Goal: Transaction & Acquisition: Purchase product/service

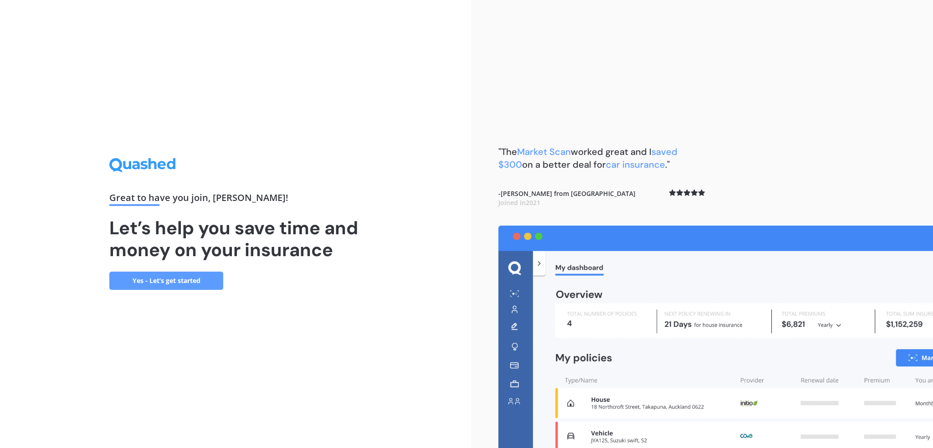
click at [204, 288] on link "Yes - Let’s get started" at bounding box center [166, 281] width 114 height 18
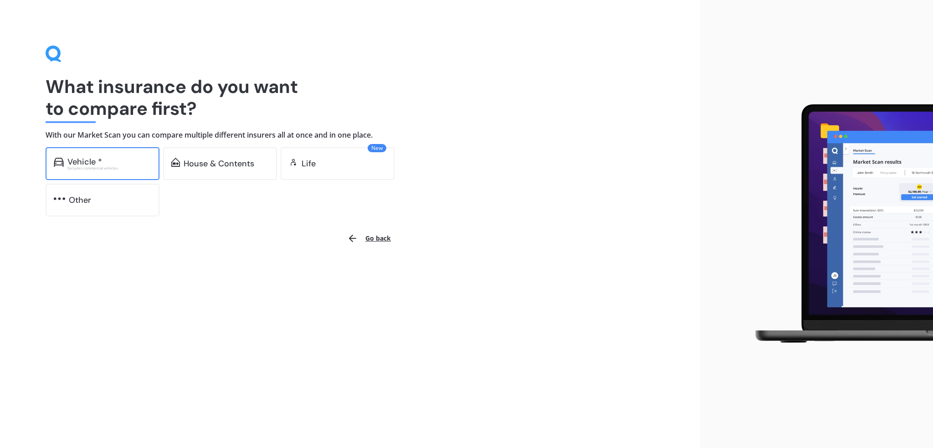
click at [103, 167] on div "Excludes commercial vehicles" at bounding box center [109, 168] width 84 height 4
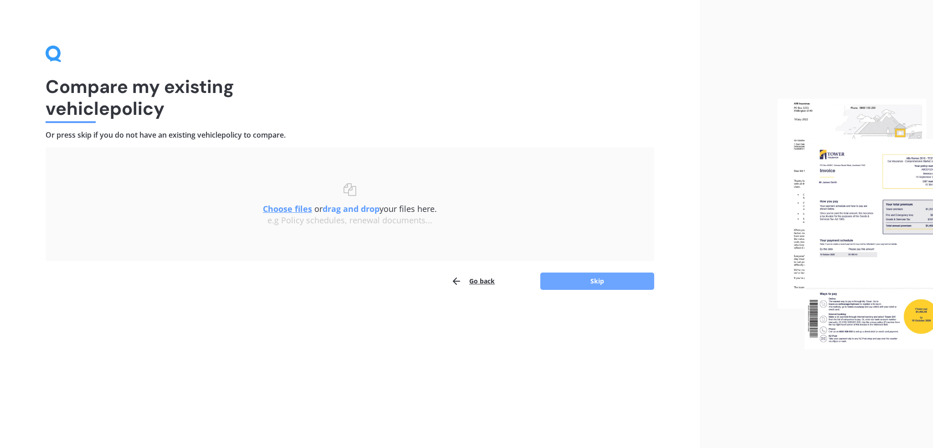
click at [603, 280] on button "Skip" at bounding box center [597, 281] width 114 height 17
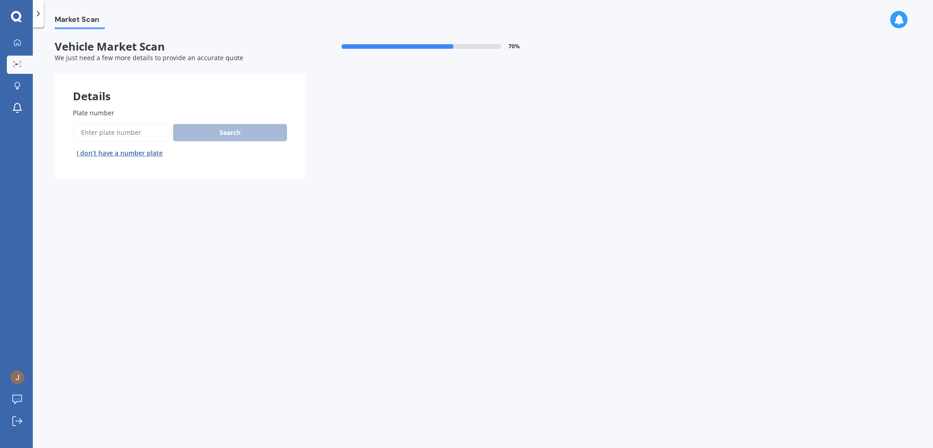
click at [88, 129] on input "Plate number" at bounding box center [121, 132] width 97 height 19
click at [88, 151] on button "I don’t have a number plate" at bounding box center [119, 153] width 93 height 15
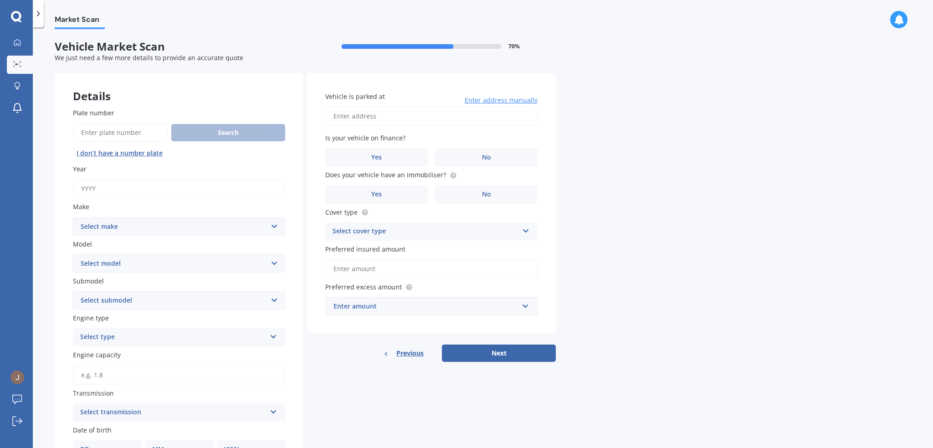
click at [104, 190] on input "Year" at bounding box center [179, 188] width 212 height 19
type input "2025"
click at [108, 226] on select "Select make AC ALFA ROMEO ASTON [PERSON_NAME] AUDI AUSTIN BEDFORD Bentley BMW B…" at bounding box center [179, 226] width 212 height 18
select select "TESLA"
click at [73, 217] on select "Select make AC ALFA ROMEO ASTON [PERSON_NAME] AUDI AUSTIN BEDFORD Bentley BMW B…" at bounding box center [179, 226] width 212 height 18
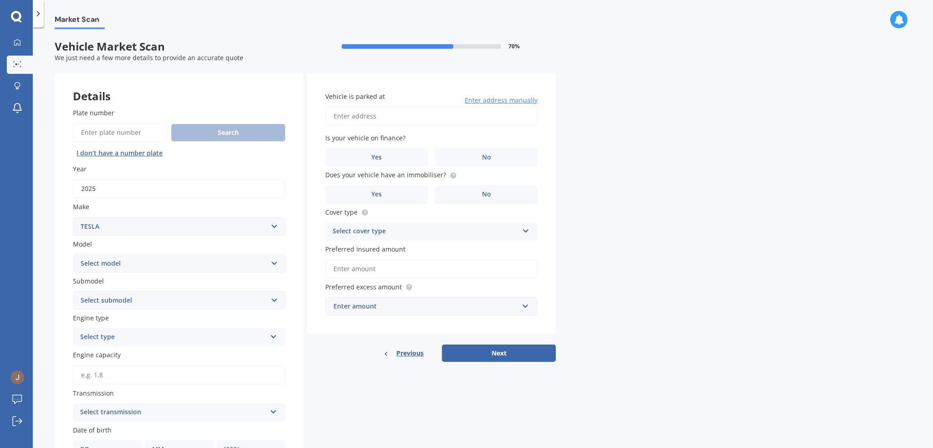
click at [108, 277] on label "Submodel" at bounding box center [177, 281] width 209 height 10
click at [108, 291] on select "Select submodel" at bounding box center [179, 300] width 212 height 18
click at [117, 264] on select "Select model 3 S X Y" at bounding box center [179, 263] width 212 height 18
select select "Y"
click at [73, 254] on select "Select model 3 S X Y" at bounding box center [179, 263] width 212 height 18
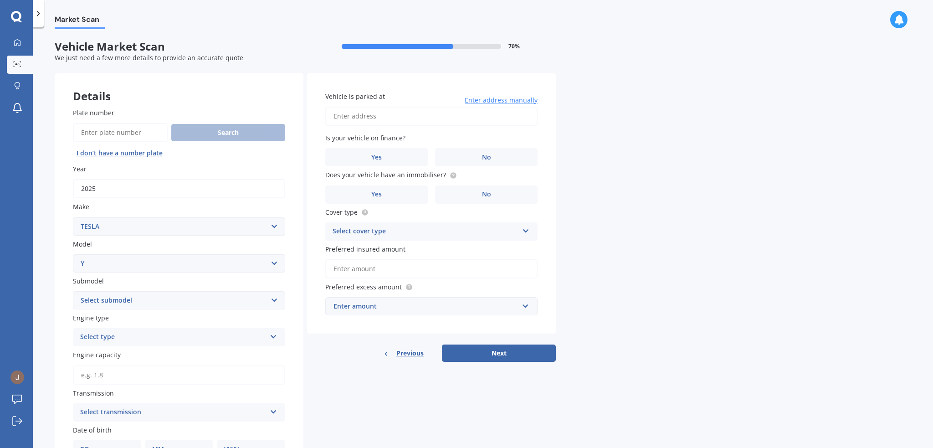
click at [107, 303] on select "Select submodel EV" at bounding box center [179, 300] width 212 height 18
select select "EV"
click at [73, 291] on select "Select submodel EV" at bounding box center [179, 300] width 212 height 18
click at [97, 336] on div "Select type" at bounding box center [173, 337] width 186 height 11
click at [100, 387] on div "EV" at bounding box center [178, 388] width 211 height 16
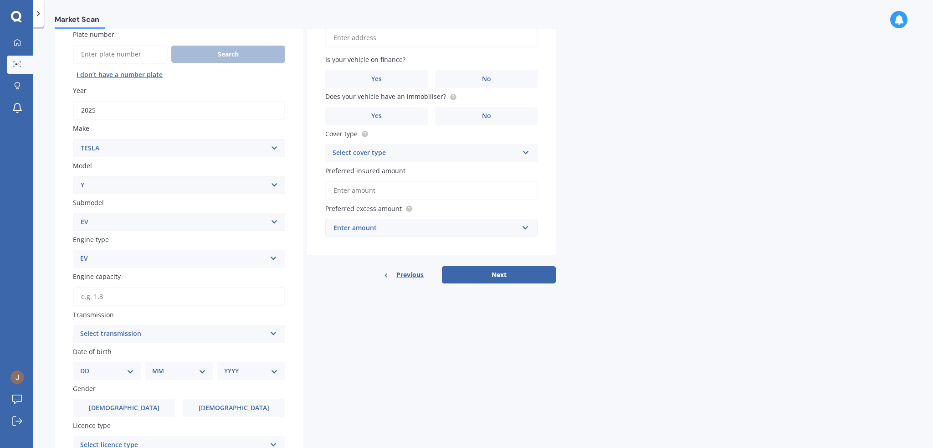
scroll to position [91, 0]
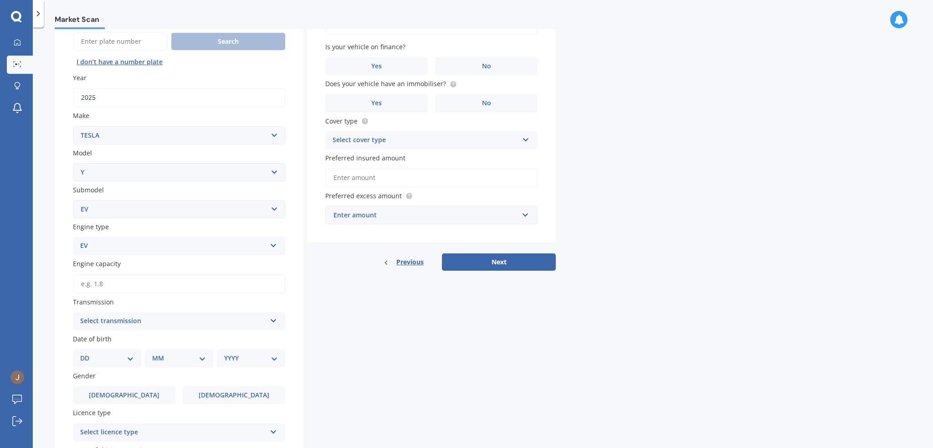
click at [107, 322] on div "Select transmission" at bounding box center [173, 321] width 186 height 11
click at [102, 371] on div "Other" at bounding box center [178, 372] width 211 height 16
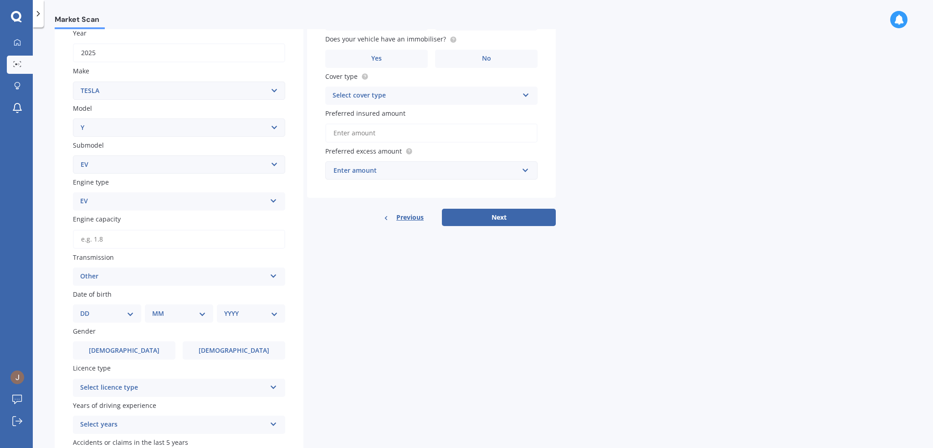
scroll to position [137, 0]
click at [87, 315] on select "DD 01 02 03 04 05 06 07 08 09 10 11 12 13 14 15 16 17 18 19 20 21 22 23 24 25 2…" at bounding box center [107, 313] width 54 height 10
select select "13"
click at [87, 308] on select "DD 01 02 03 04 05 06 07 08 09 10 11 12 13 14 15 16 17 18 19 20 21 22 23 24 25 2…" at bounding box center [107, 313] width 54 height 10
click at [169, 315] on select "MM 01 02 03 04 05 06 07 08 09 10 11 12" at bounding box center [181, 313] width 50 height 10
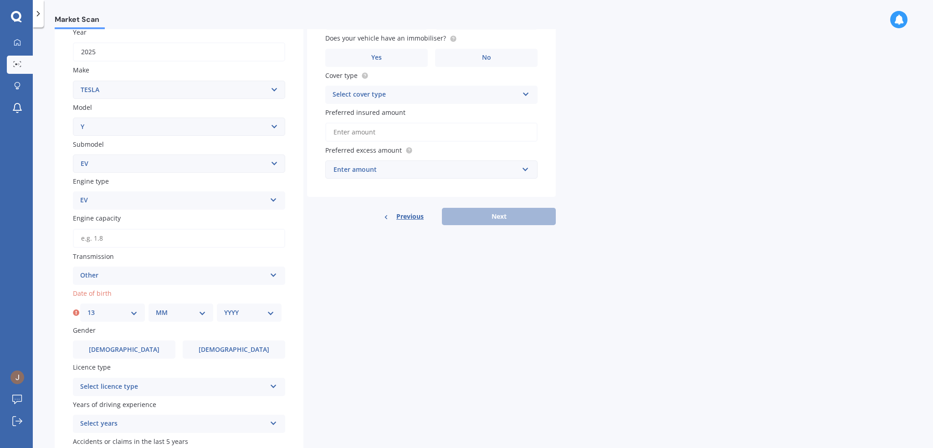
select select "03"
click at [156, 308] on select "MM 01 02 03 04 05 06 07 08 09 10 11 12" at bounding box center [181, 313] width 50 height 10
click at [250, 317] on div "YYYY 2025 2024 2023 2022 2021 2020 2019 2018 2017 2016 2015 2014 2013 2012 2011…" at bounding box center [249, 313] width 65 height 18
click at [250, 319] on div "YYYY 2025 2024 2023 2022 2021 2020 2019 2018 2017 2016 2015 2014 2013 2012 2011…" at bounding box center [249, 313] width 65 height 18
click at [253, 311] on select "YYYY 2025 2024 2023 2022 2021 2020 2019 2018 2017 2016 2015 2014 2013 2012 2011…" at bounding box center [249, 313] width 50 height 10
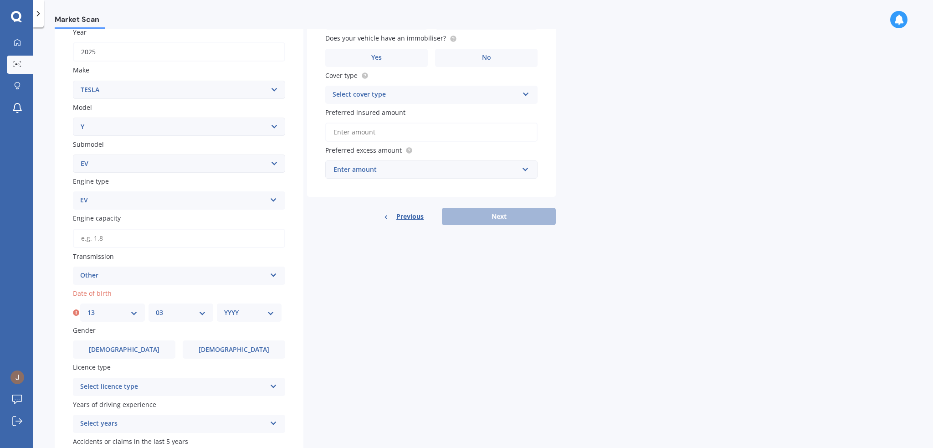
select select "1960"
click at [224, 308] on select "YYYY 2025 2024 2023 2022 2021 2020 2019 2018 2017 2016 2015 2014 2013 2012 2011…" at bounding box center [249, 313] width 50 height 10
click at [383, 290] on div "Details Plate number Search I don’t have a number plate Year [DATE] Make Select…" at bounding box center [305, 212] width 501 height 551
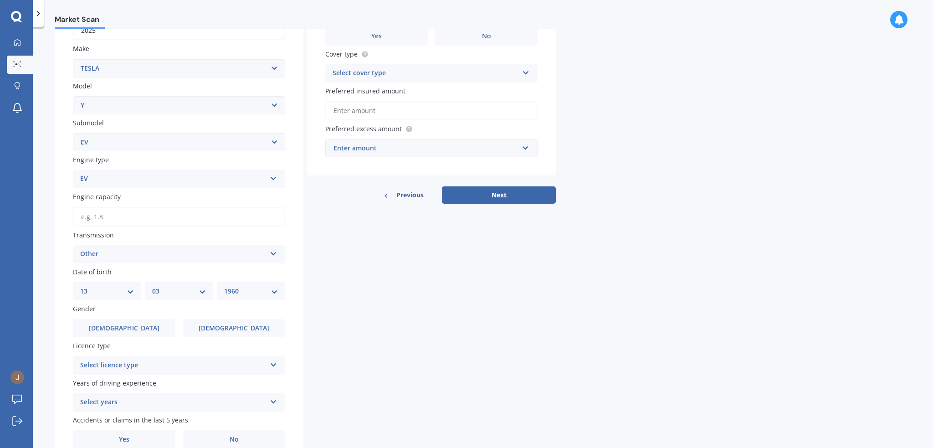
scroll to position [201, 0]
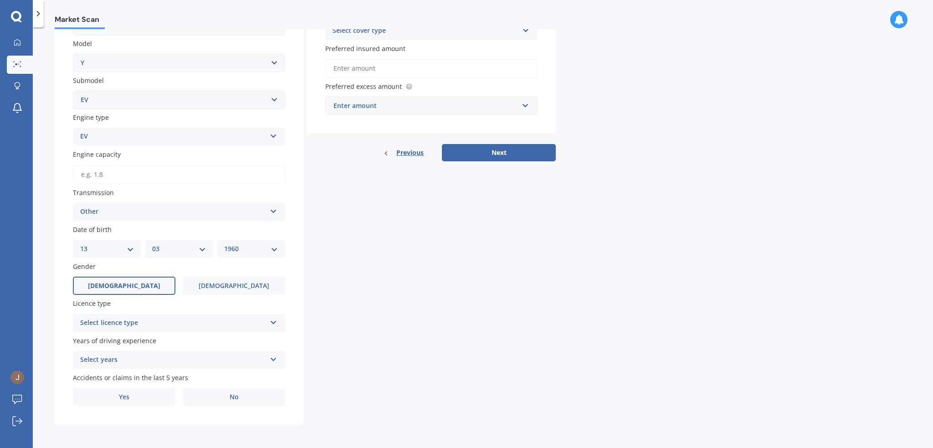
click at [137, 286] on label "[DEMOGRAPHIC_DATA]" at bounding box center [124, 286] width 103 height 18
click at [0, 0] on input "[DEMOGRAPHIC_DATA]" at bounding box center [0, 0] width 0 height 0
click at [137, 321] on div "Select licence type" at bounding box center [173, 323] width 186 height 11
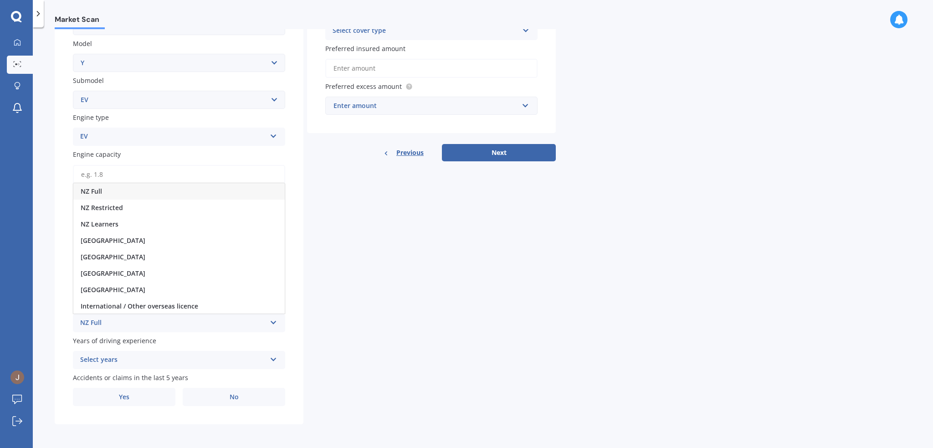
click at [119, 191] on div "NZ Full" at bounding box center [178, 191] width 211 height 16
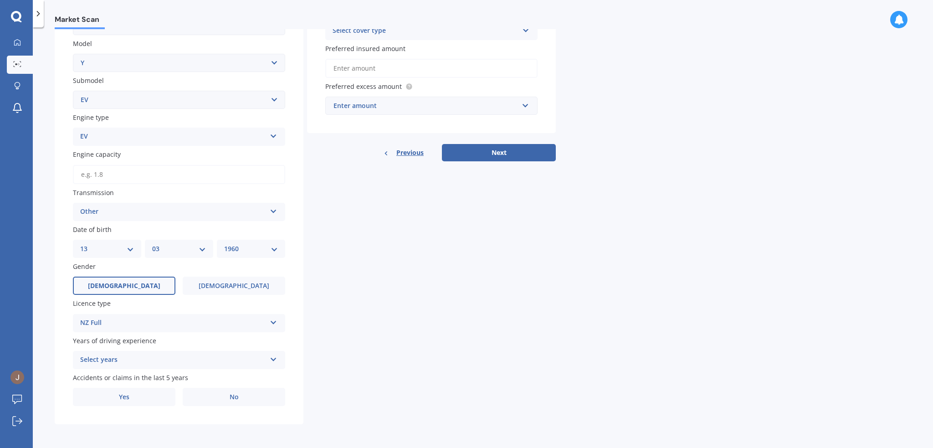
click at [139, 359] on div "Select years" at bounding box center [173, 360] width 186 height 11
click at [113, 276] on span "5 or more years" at bounding box center [105, 276] width 49 height 9
click at [240, 397] on label "No" at bounding box center [234, 397] width 103 height 18
click at [0, 0] on input "No" at bounding box center [0, 0] width 0 height 0
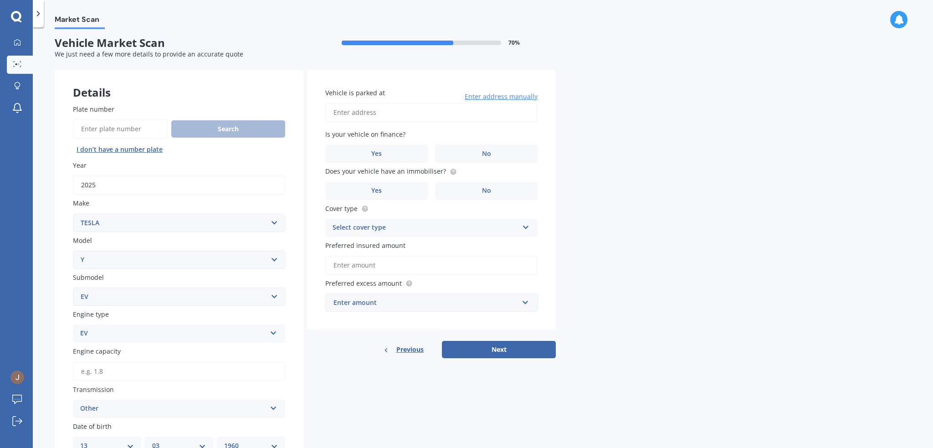
scroll to position [0, 0]
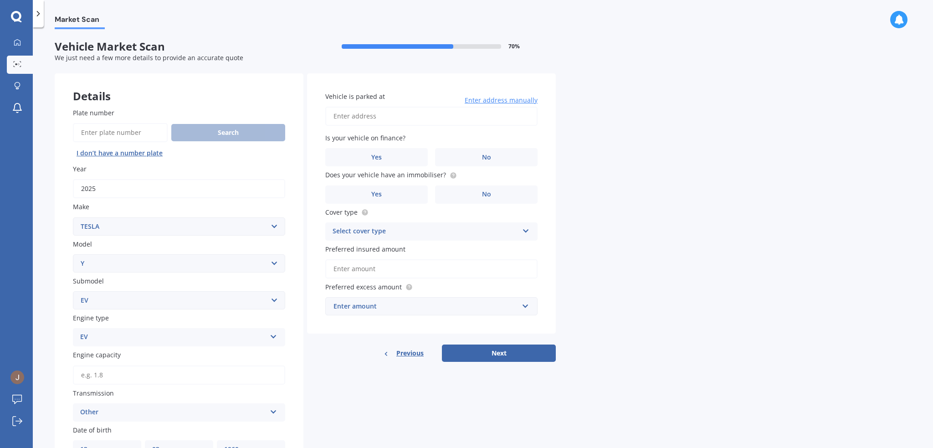
click at [379, 118] on input "Vehicle is parked at" at bounding box center [431, 116] width 212 height 19
type input "[STREET_ADDRESS]"
click at [481, 157] on label "No" at bounding box center [486, 157] width 103 height 18
click at [0, 0] on input "No" at bounding box center [0, 0] width 0 height 0
click at [372, 188] on label "Yes" at bounding box center [376, 194] width 103 height 18
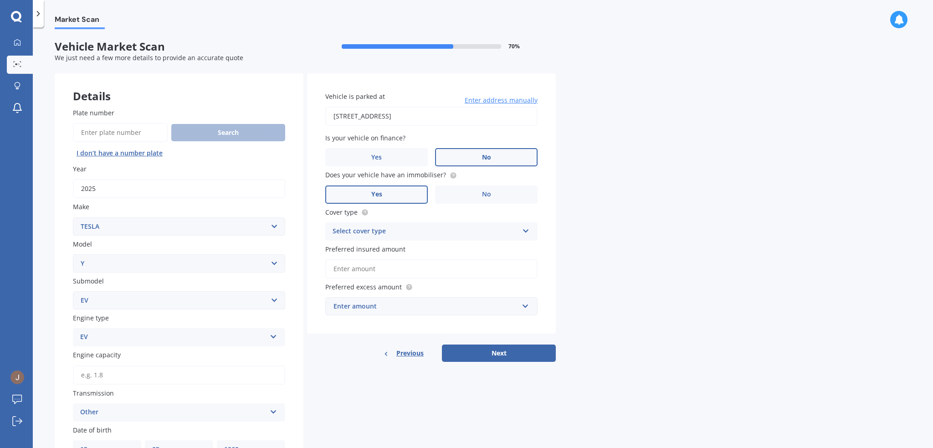
click at [0, 0] on input "Yes" at bounding box center [0, 0] width 0 height 0
click at [381, 237] on div "Select cover type" at bounding box center [426, 231] width 186 height 11
click at [383, 248] on div "Comprehensive" at bounding box center [431, 249] width 211 height 16
click at [379, 273] on input "Preferred insured amount" at bounding box center [431, 268] width 212 height 19
drag, startPoint x: 379, startPoint y: 273, endPoint x: 397, endPoint y: 272, distance: 18.3
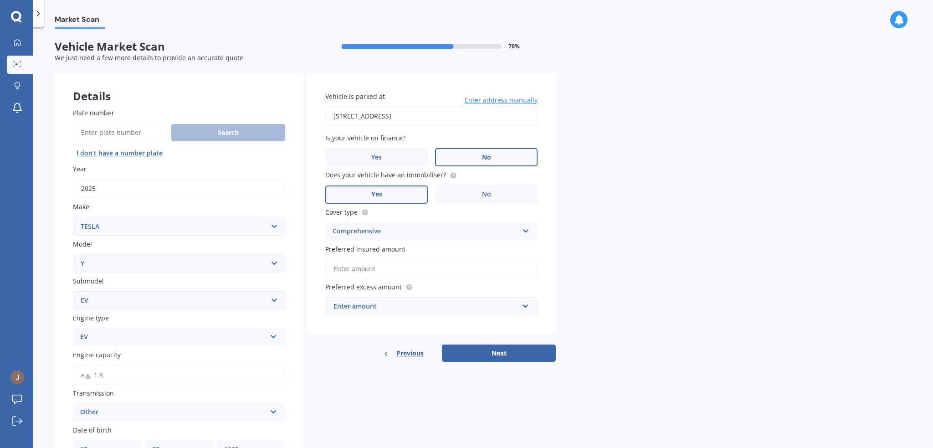
click at [379, 273] on input "Preferred insured amount" at bounding box center [431, 268] width 212 height 19
click at [536, 265] on input "Preferred insured amount" at bounding box center [431, 268] width 212 height 19
click at [556, 311] on div "Market Scan Vehicle Market Scan 70 % We just need a few more details to provide…" at bounding box center [483, 239] width 900 height 421
click at [497, 308] on div "Enter amount" at bounding box center [426, 306] width 185 height 10
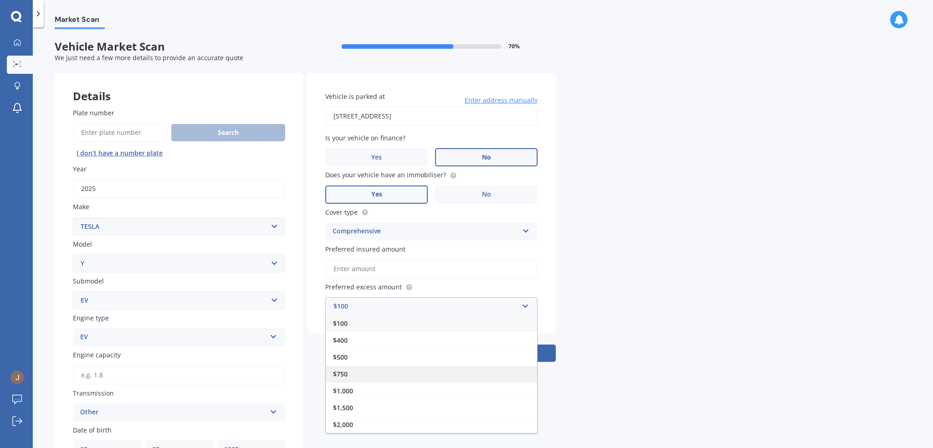
click at [400, 376] on div "$750" at bounding box center [431, 373] width 211 height 17
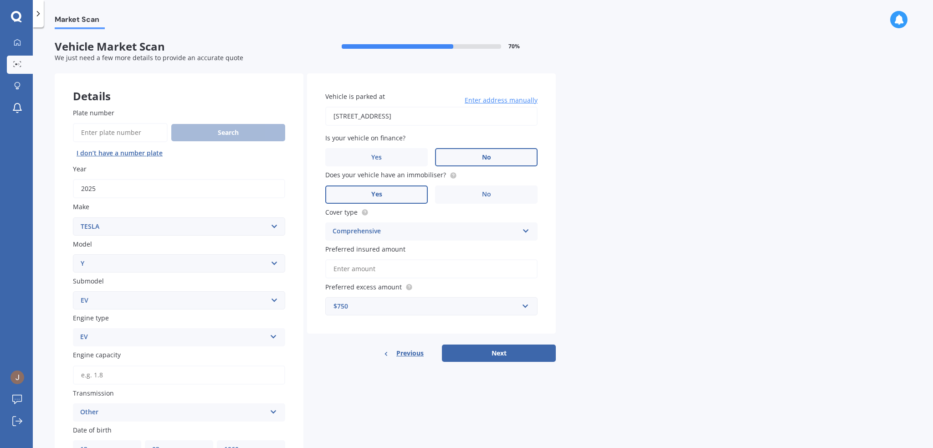
drag, startPoint x: 365, startPoint y: 262, endPoint x: 360, endPoint y: 270, distance: 9.9
click at [365, 262] on input "Preferred insured amount" at bounding box center [431, 268] width 212 height 19
click at [345, 314] on input "text" at bounding box center [428, 306] width 204 height 17
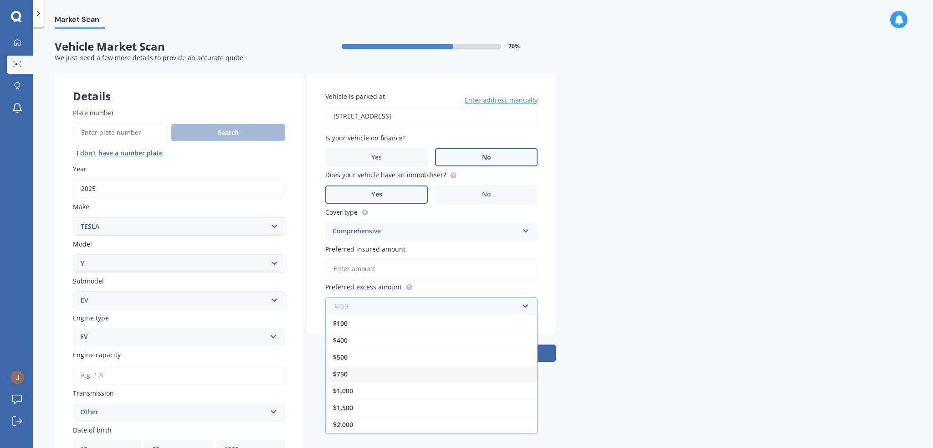
click at [347, 309] on input "text" at bounding box center [428, 306] width 204 height 17
click at [348, 271] on input "Preferred insured amount" at bounding box center [431, 268] width 212 height 19
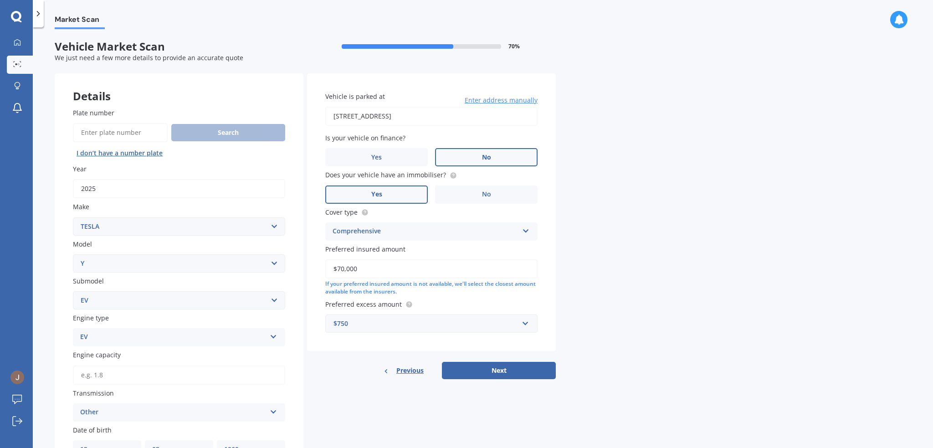
click at [349, 268] on input "$70,000" at bounding box center [431, 268] width 212 height 19
type input "$70,000"
click at [611, 272] on div "Market Scan Vehicle Market Scan 70 % We just need a few more details to provide…" at bounding box center [483, 239] width 900 height 421
click at [492, 369] on button "Next" at bounding box center [499, 370] width 114 height 17
click at [98, 373] on input "Engine capacity" at bounding box center [179, 374] width 212 height 19
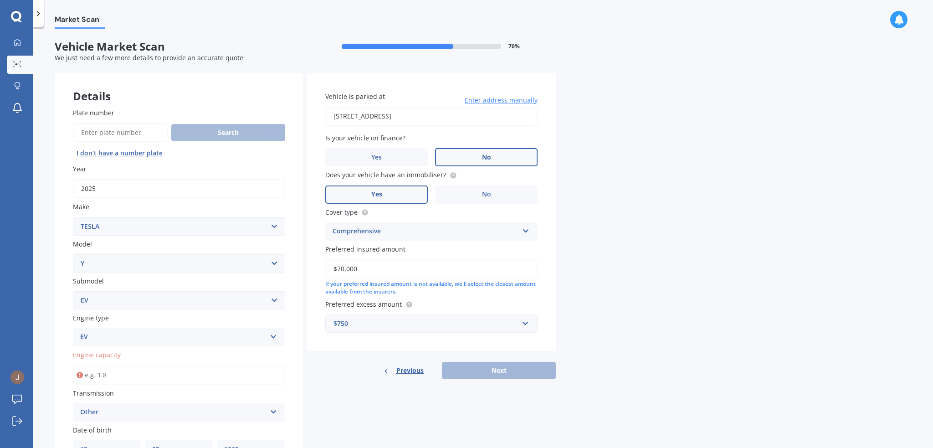
click at [67, 366] on div "Plate number Search I don’t have a number plate Year [DATE] Make Select make AC…" at bounding box center [179, 357] width 249 height 535
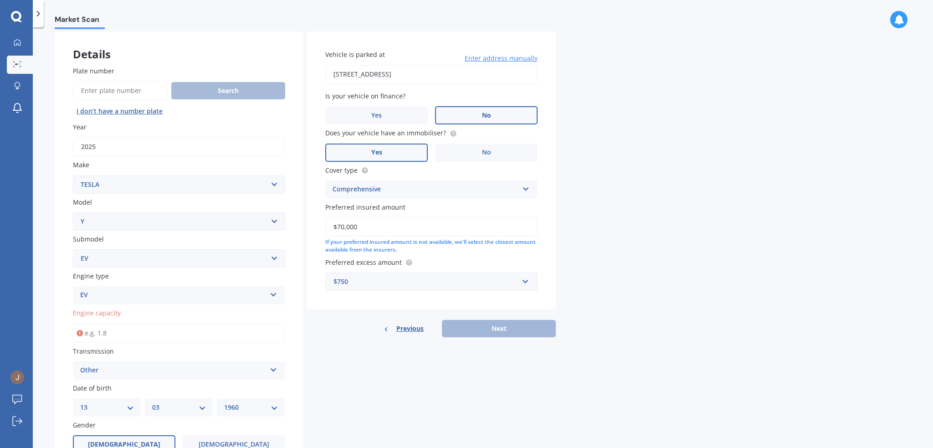
scroll to position [46, 0]
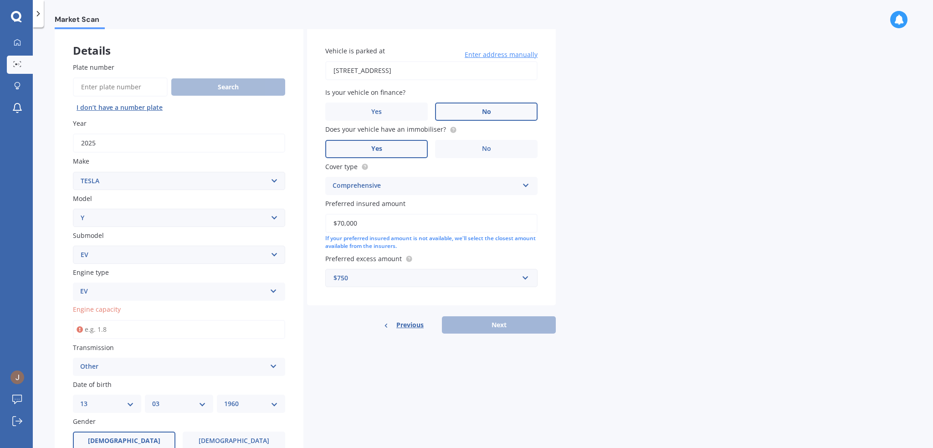
click at [107, 334] on input "Engine capacity" at bounding box center [179, 329] width 212 height 19
click at [108, 332] on input "Engine capacity" at bounding box center [179, 329] width 212 height 19
click at [98, 326] on input "Engine capacity" at bounding box center [179, 329] width 212 height 19
click at [328, 346] on div "Details Plate number Search I don’t have a number plate Year [DATE] Make Select…" at bounding box center [305, 303] width 501 height 551
click at [94, 331] on input "Engine capacity" at bounding box center [179, 329] width 212 height 19
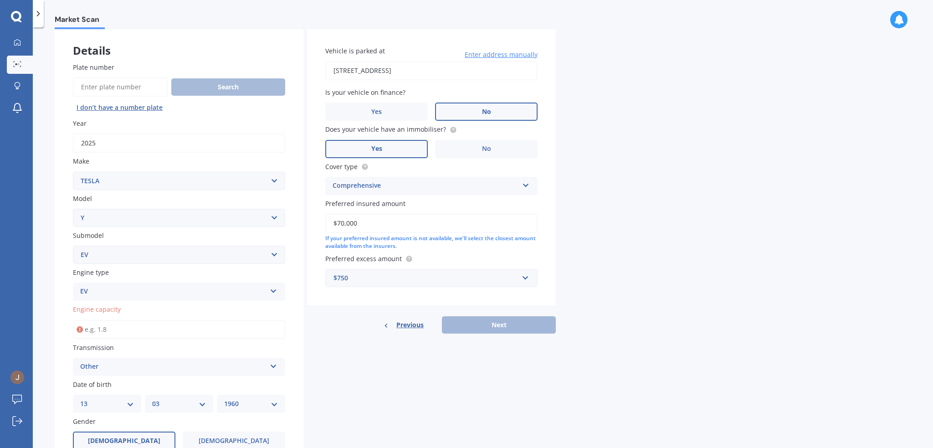
click at [82, 331] on icon at bounding box center [80, 329] width 6 height 9
click at [81, 331] on icon at bounding box center [80, 329] width 6 height 9
click at [86, 370] on div "Other" at bounding box center [173, 366] width 186 height 11
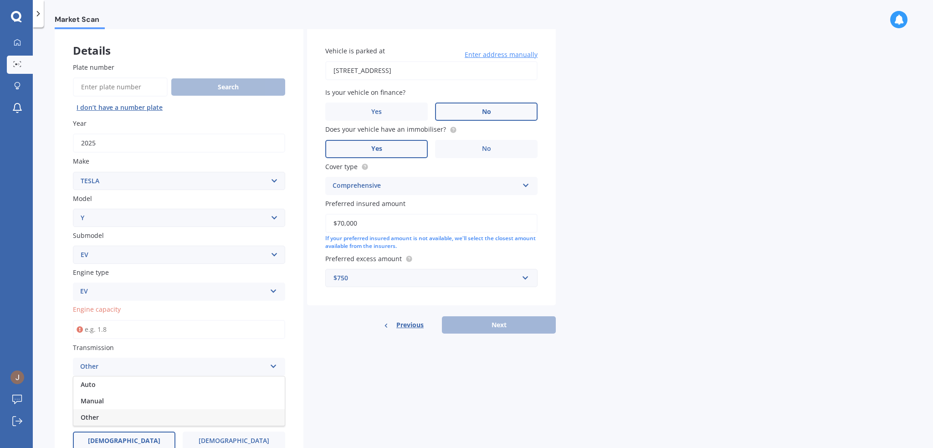
click at [102, 415] on div "Other" at bounding box center [178, 417] width 211 height 16
click at [60, 375] on div "Plate number Search I don’t have a number plate Year [DATE] Make Select make AC…" at bounding box center [179, 311] width 249 height 535
click at [483, 322] on div "Previous Next" at bounding box center [431, 324] width 249 height 17
click at [487, 325] on div "Previous Next" at bounding box center [431, 324] width 249 height 17
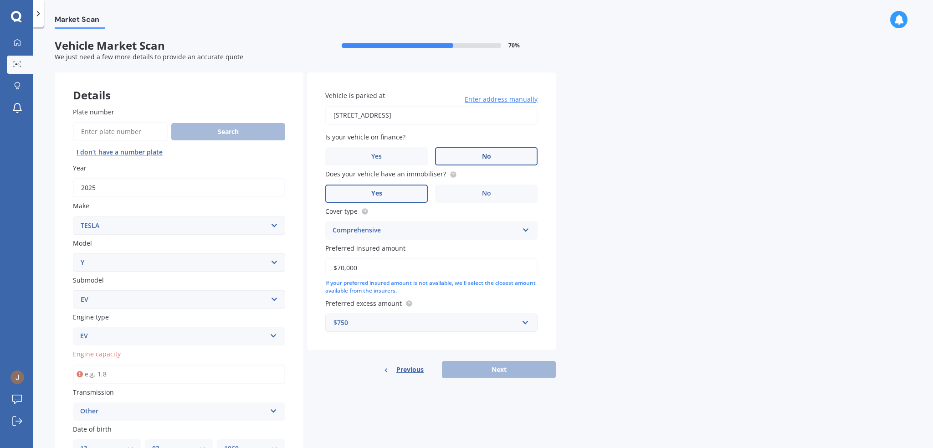
scroll to position [0, 0]
click at [631, 145] on div "Market Scan Vehicle Market Scan 70 % We just need a few more details to provide…" at bounding box center [483, 239] width 900 height 421
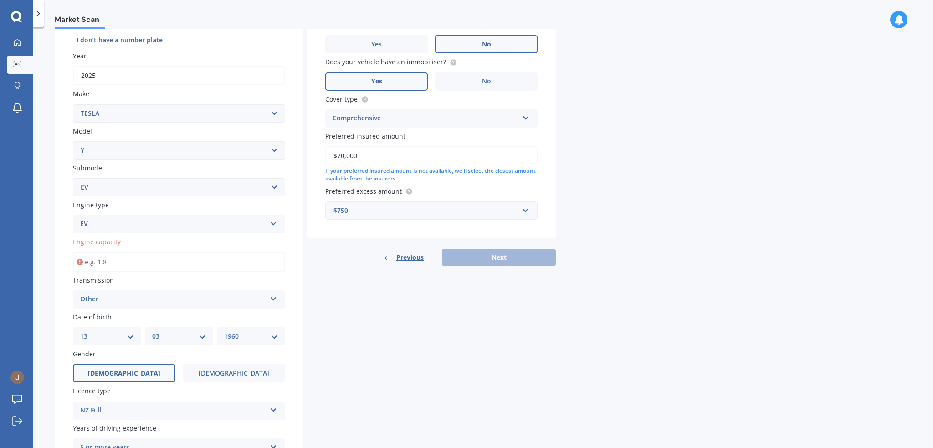
scroll to position [201, 0]
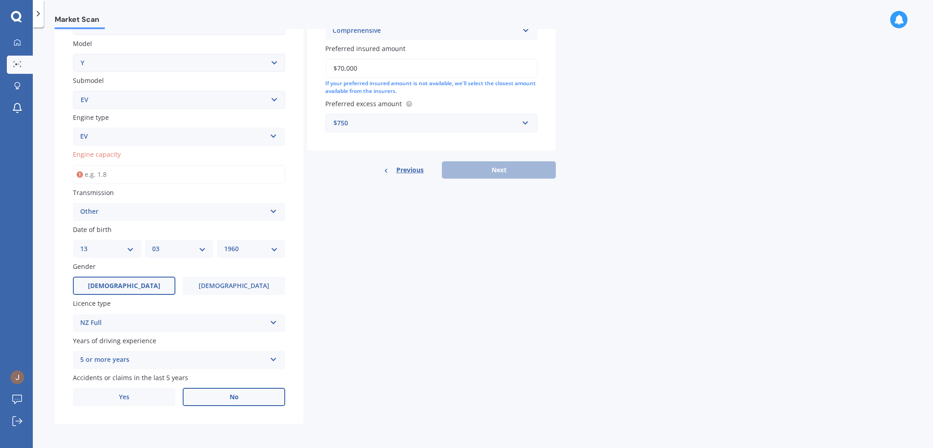
click at [161, 174] on input "Engine capacity" at bounding box center [179, 174] width 212 height 19
type input "1.0"
click at [416, 276] on div "Details Plate number Search I don’t have a number plate Year [DATE] Make Select…" at bounding box center [305, 148] width 501 height 551
click at [501, 172] on button "Next" at bounding box center [499, 169] width 114 height 17
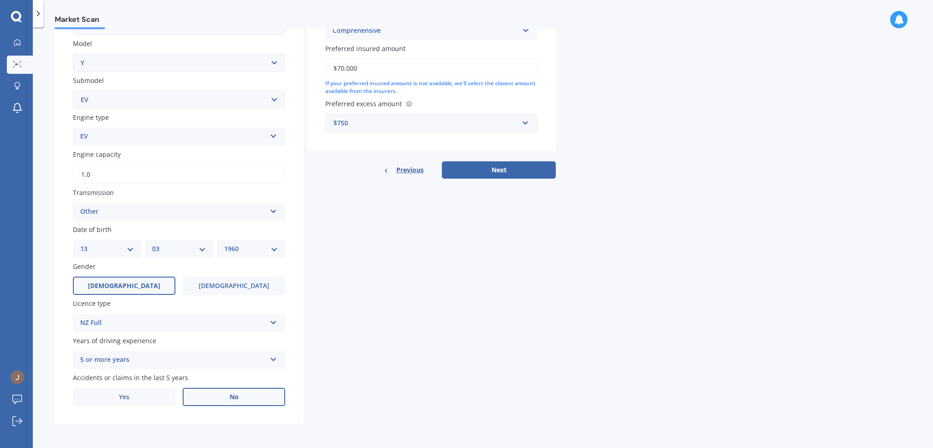
select select "13"
select select "03"
select select "1960"
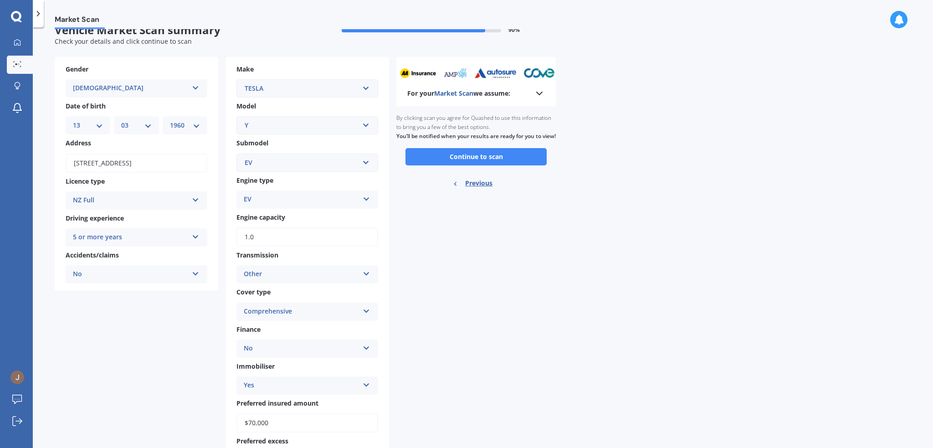
scroll to position [0, 0]
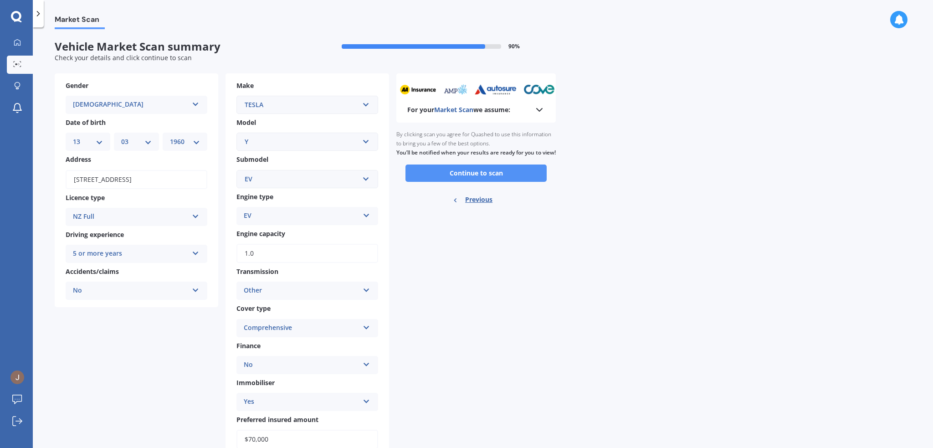
click at [504, 182] on button "Continue to scan" at bounding box center [476, 173] width 141 height 17
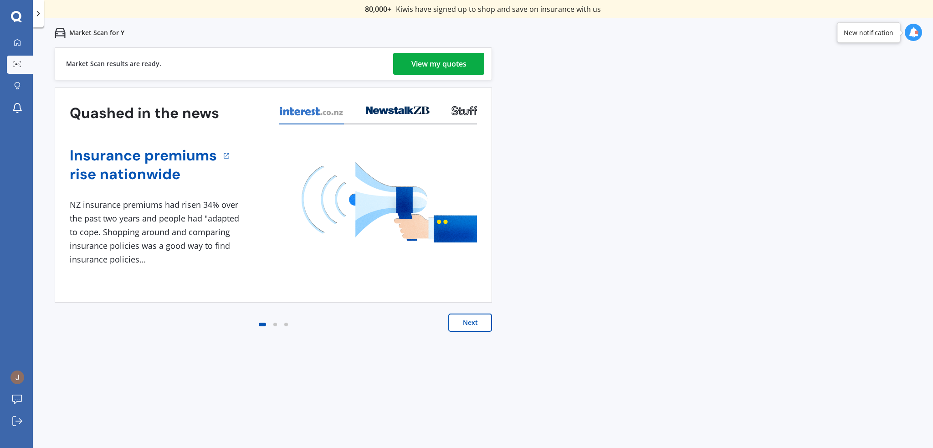
drag, startPoint x: 428, startPoint y: 43, endPoint x: 427, endPoint y: 52, distance: 8.7
click at [427, 45] on div "Market Scan for Y" at bounding box center [483, 32] width 900 height 29
click at [427, 54] on div "View my quotes" at bounding box center [439, 64] width 55 height 22
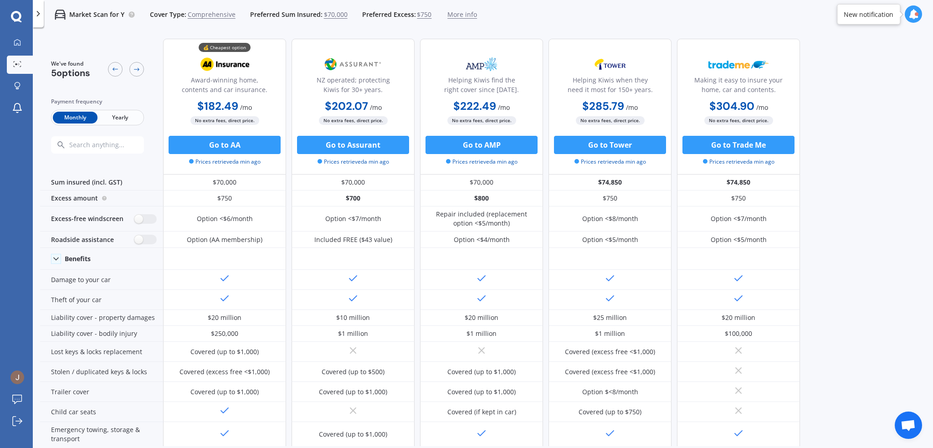
click at [128, 121] on span "Yearly" at bounding box center [120, 118] width 45 height 12
drag, startPoint x: 128, startPoint y: 66, endPoint x: 133, endPoint y: 67, distance: 5.6
click at [129, 66] on div at bounding box center [126, 69] width 36 height 19
click at [133, 67] on icon at bounding box center [136, 69] width 7 height 7
click at [117, 71] on icon at bounding box center [115, 69] width 7 height 7
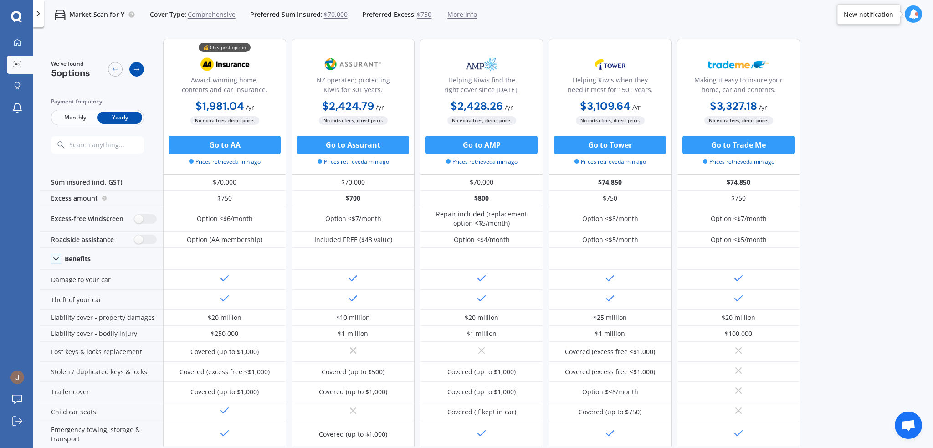
click at [136, 66] on icon at bounding box center [136, 69] width 7 height 7
click at [114, 68] on icon at bounding box center [115, 68] width 5 height 3
